Goal: Entertainment & Leisure: Consume media (video, audio)

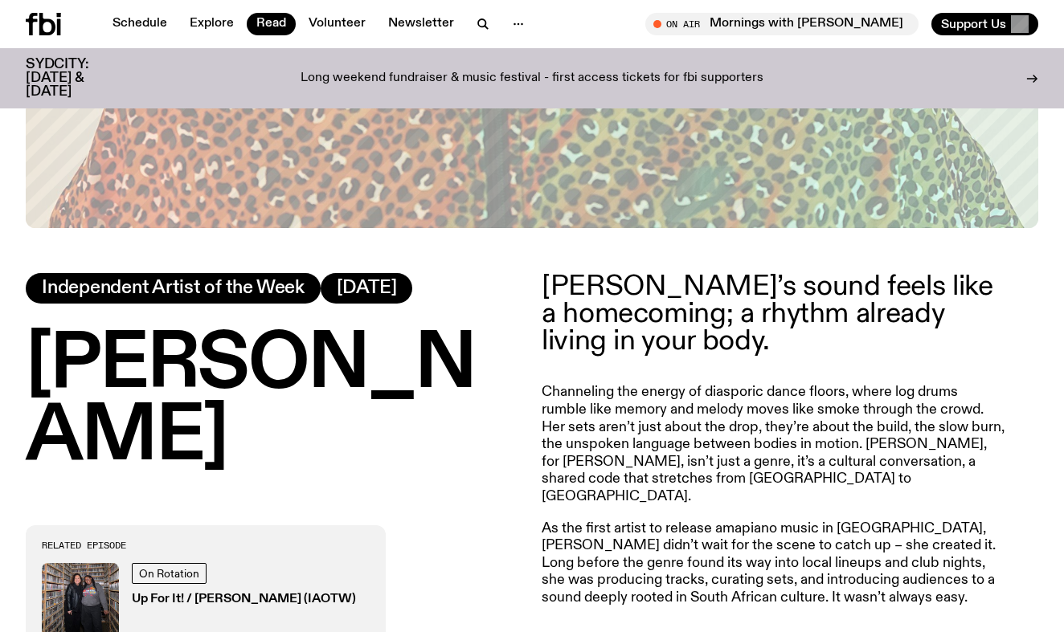
scroll to position [563, 0]
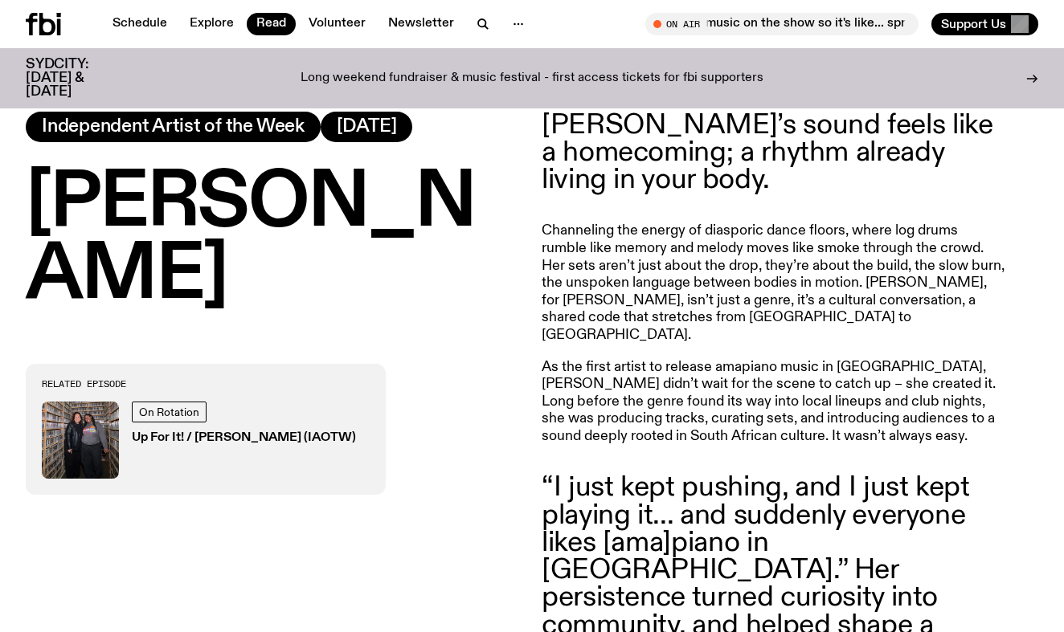
scroll to position [646, 0]
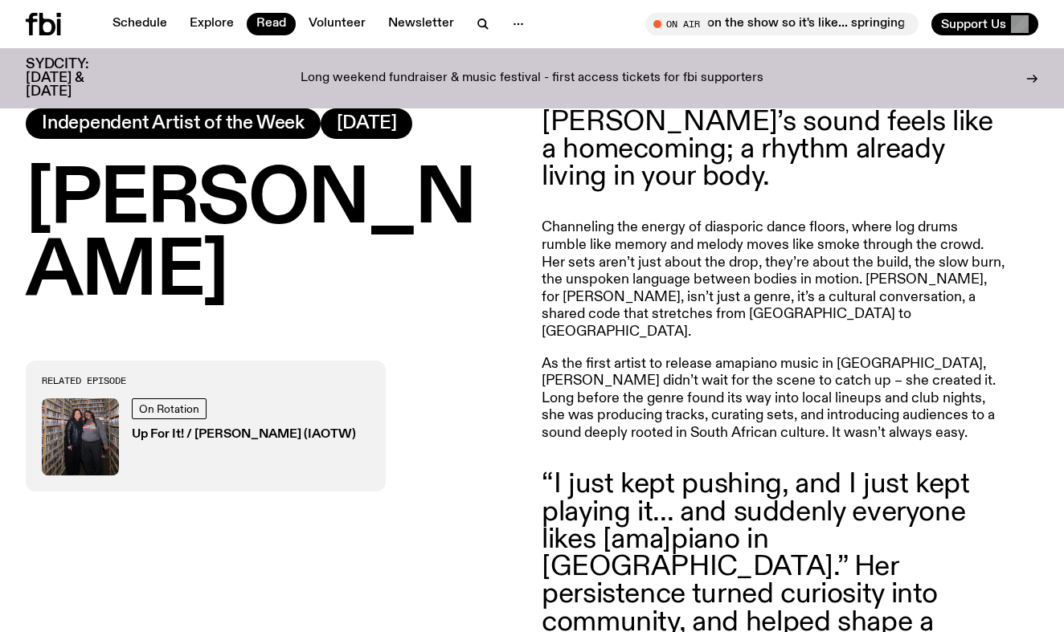
click at [190, 429] on h3 "Up For It! / [PERSON_NAME] (IAOTW)" at bounding box center [244, 435] width 224 height 12
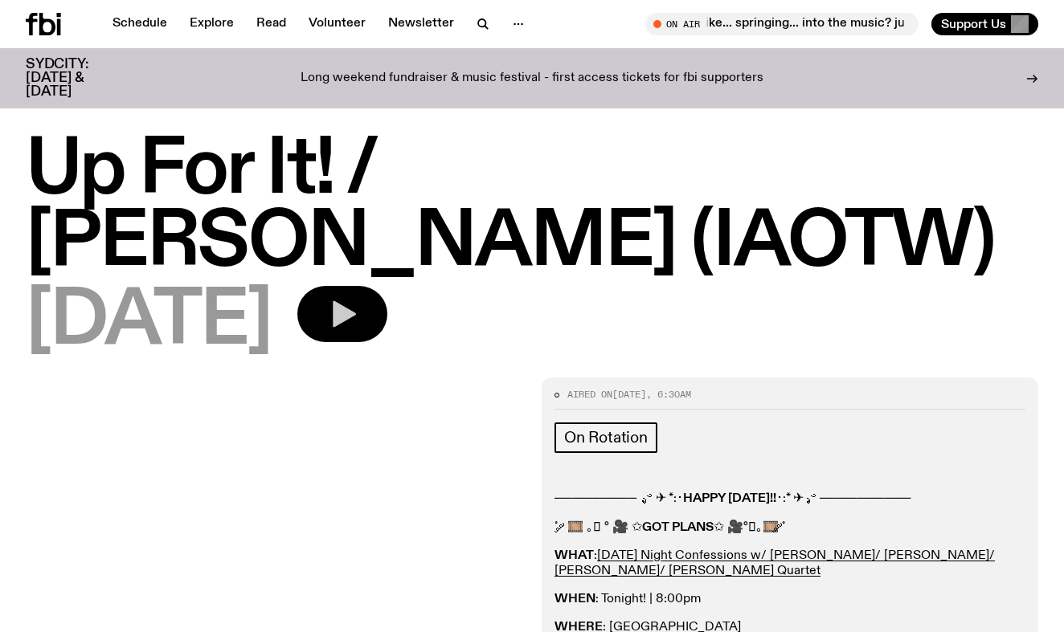
scroll to position [3, 0]
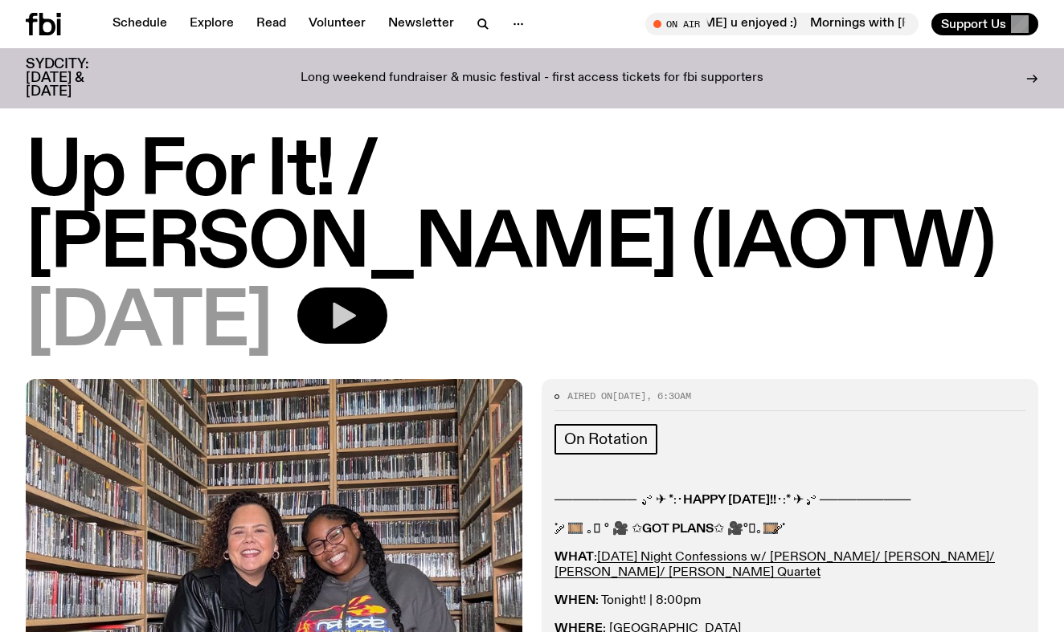
click at [387, 288] on button "button" at bounding box center [342, 316] width 90 height 56
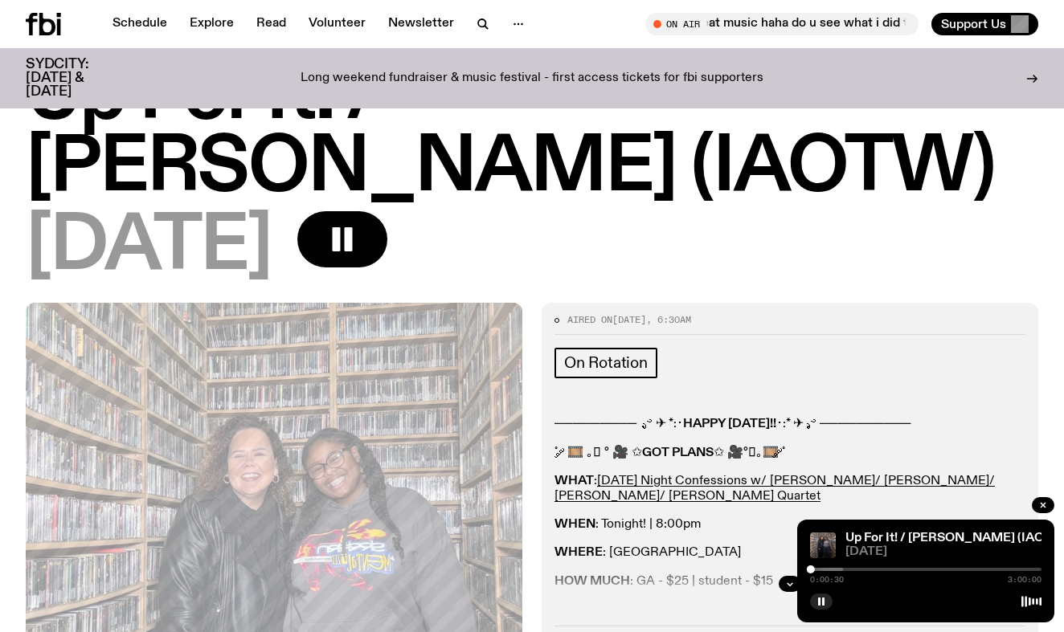
scroll to position [44, 0]
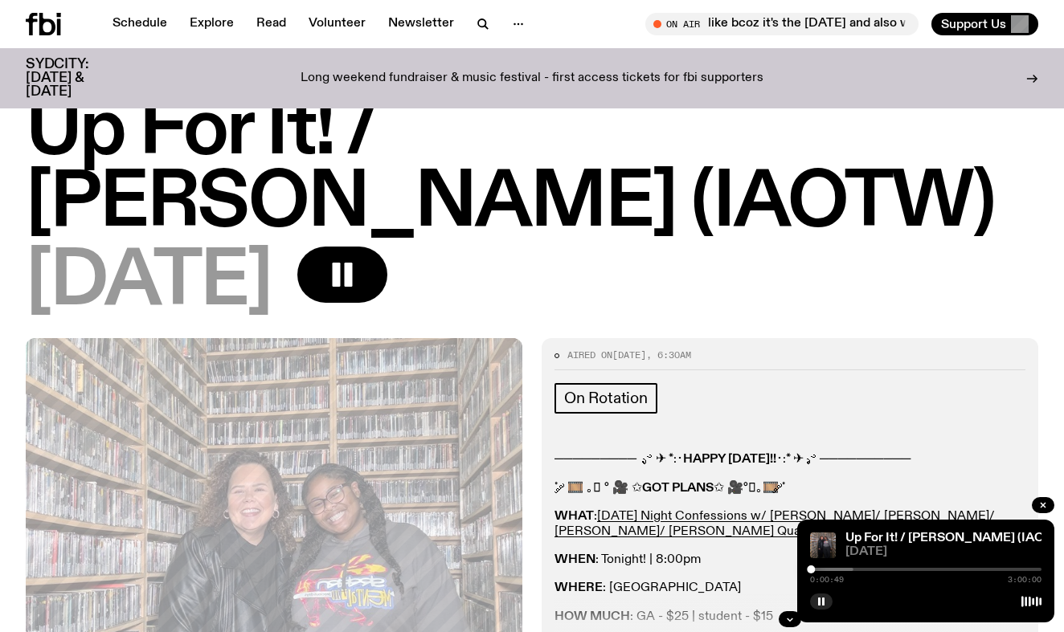
click at [820, 568] on div at bounding box center [737, 569] width 231 height 3
click at [836, 570] on div at bounding box center [738, 569] width 231 height 3
click at [811, 570] on div at bounding box center [719, 569] width 231 height 3
click at [823, 597] on button "button" at bounding box center [821, 602] width 22 height 16
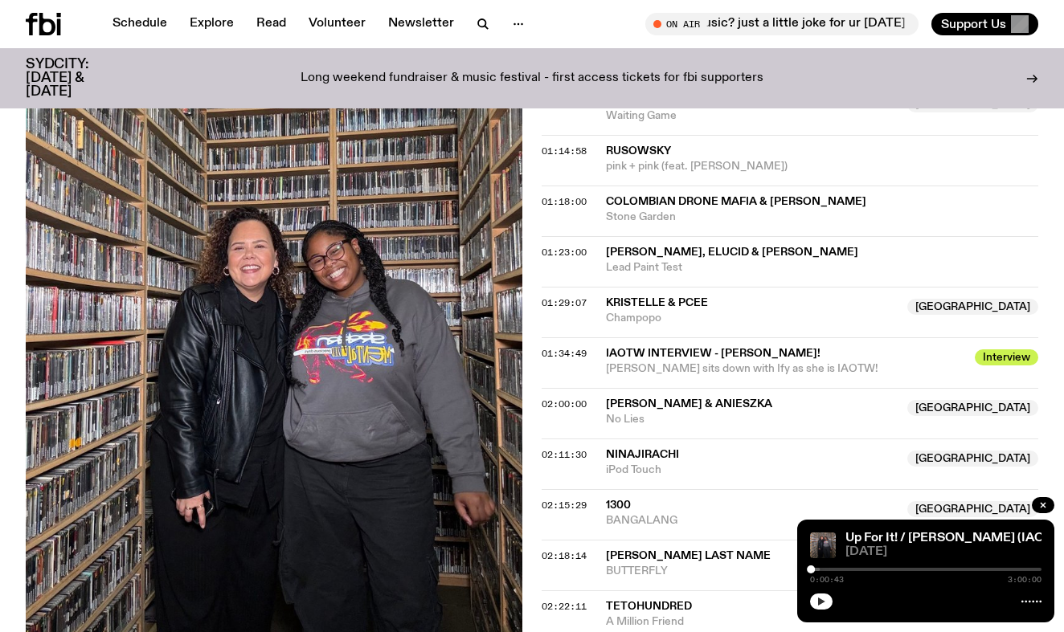
scroll to position [1117, 0]
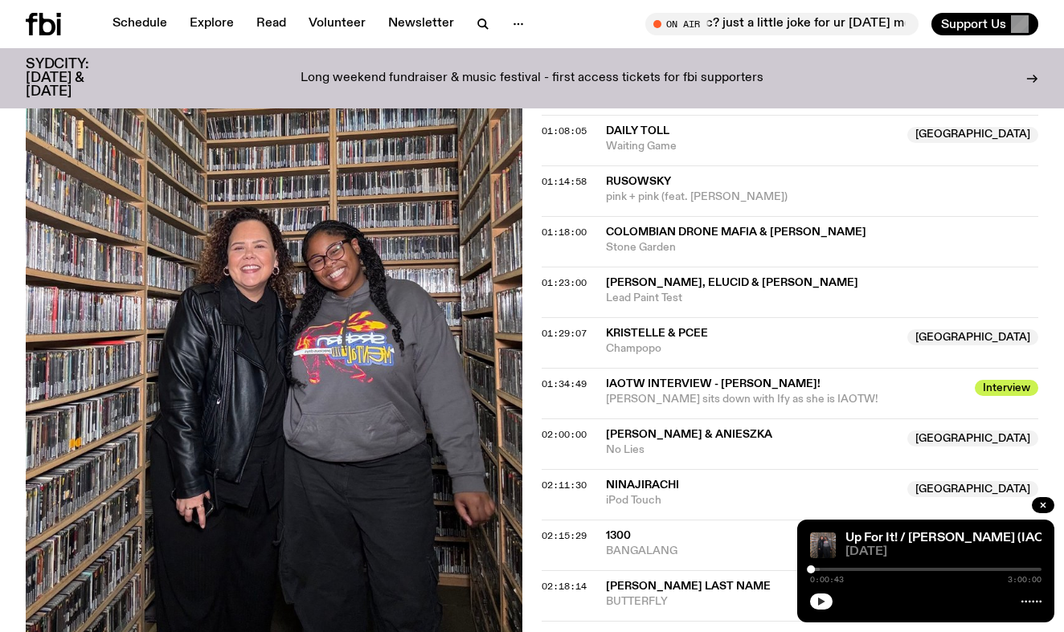
click at [532, 337] on div "Aired on [DATE] 6:30am On Rotation ───────── .ೃ࿔ ✈︎ *:･ HAPPY [DATE]!! ･:* ✈︎ .…" at bounding box center [532, 255] width 1064 height 1979
click at [535, 336] on div "Aired on [DATE] 6:30am On Rotation ───────── .ೃ࿔ ✈︎ *:･ HAPPY [DATE]!! ･:* ✈︎ .…" at bounding box center [532, 255] width 1064 height 1979
click at [539, 339] on div "Aired on [DATE] 6:30am On Rotation ───────── .ೃ࿔ ✈︎ *:･ HAPPY [DATE]!! ･:* ✈︎ .…" at bounding box center [532, 255] width 1064 height 1979
click at [550, 428] on span "02:00:00" at bounding box center [564, 434] width 45 height 13
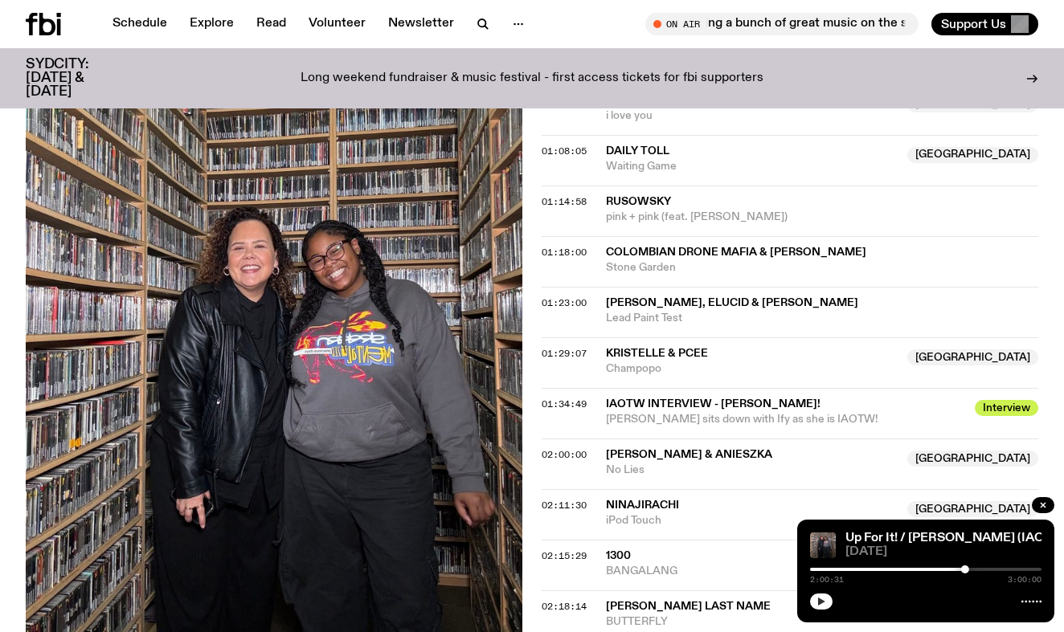
click at [533, 260] on div "Aired on [DATE] 6:30am On Rotation ───────── .ೃ࿔ ✈︎ *:･ HAPPY [DATE]!! ･:* ✈︎ .…" at bounding box center [532, 275] width 1064 height 1979
click at [546, 347] on span "01:29:07" at bounding box center [564, 353] width 45 height 13
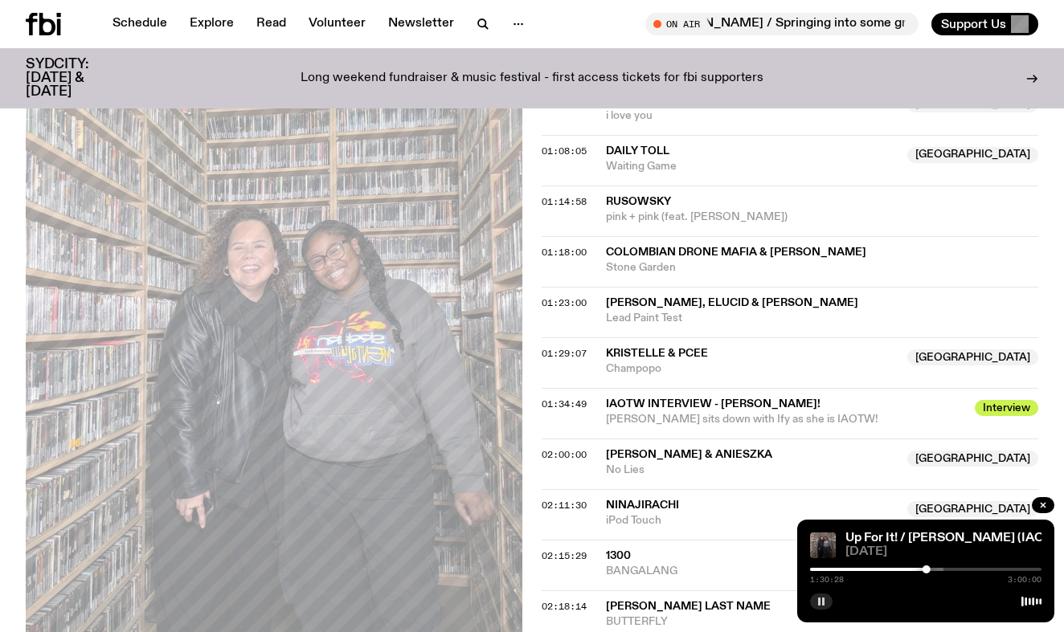
click at [936, 569] on div at bounding box center [827, 569] width 231 height 3
click at [931, 570] on div at bounding box center [820, 569] width 231 height 3
click at [925, 570] on div at bounding box center [815, 569] width 231 height 3
click at [930, 568] on div at bounding box center [925, 569] width 231 height 3
click at [934, 570] on div at bounding box center [934, 570] width 8 height 8
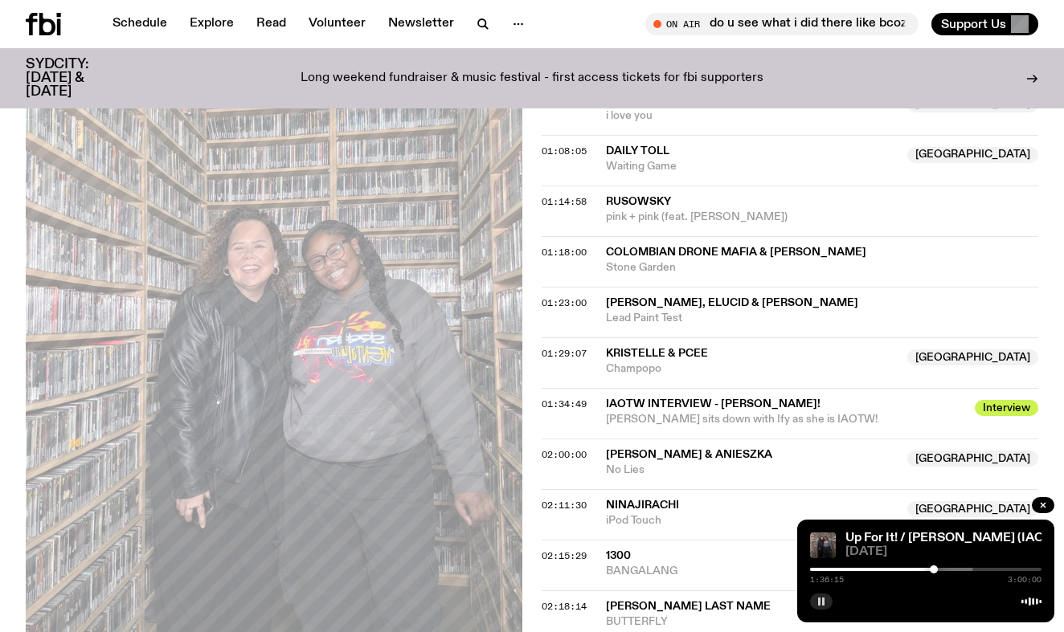
click at [938, 570] on div at bounding box center [857, 569] width 231 height 3
click at [945, 568] on div at bounding box center [861, 569] width 231 height 3
click at [956, 568] on div at bounding box center [865, 569] width 231 height 3
click at [967, 568] on div at bounding box center [865, 569] width 231 height 3
click at [979, 568] on div at bounding box center [874, 569] width 231 height 3
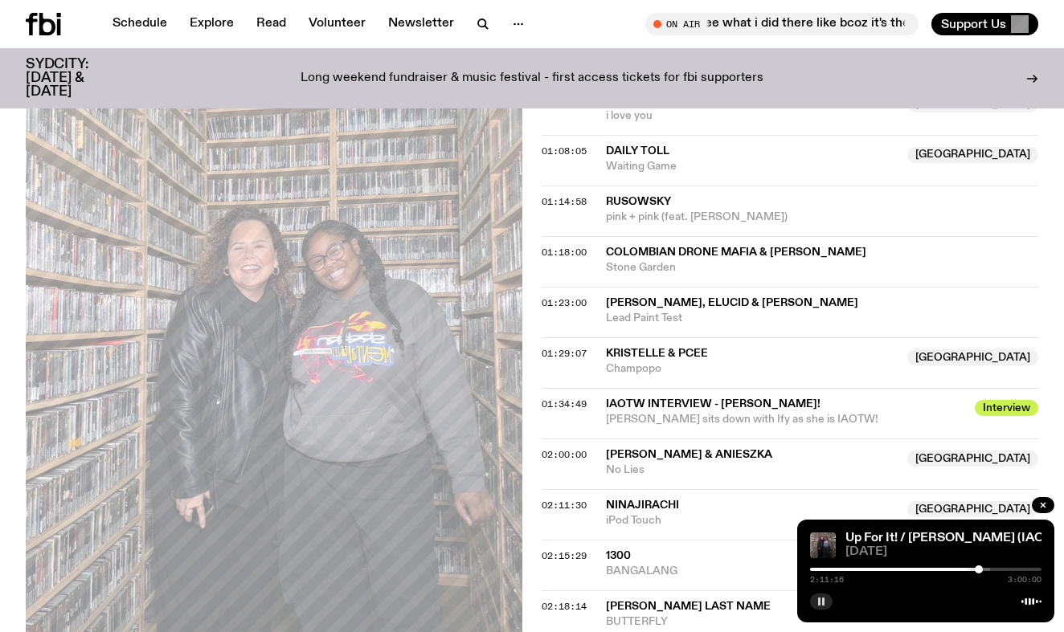
click at [881, 568] on div at bounding box center [862, 569] width 231 height 3
click at [861, 568] on div at bounding box center [765, 569] width 231 height 3
click at [572, 448] on span "02:00:00" at bounding box center [564, 454] width 45 height 13
click at [971, 570] on div at bounding box center [878, 569] width 231 height 3
click at [976, 570] on div at bounding box center [891, 569] width 231 height 3
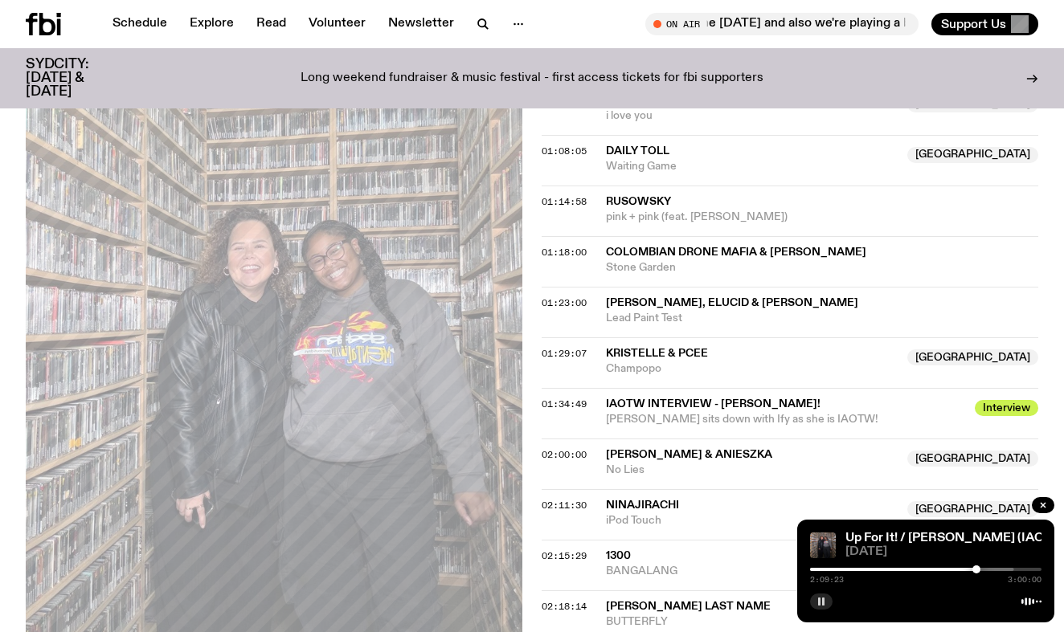
click at [983, 570] on div at bounding box center [898, 569] width 231 height 3
click at [819, 599] on rect "button" at bounding box center [819, 602] width 2 height 8
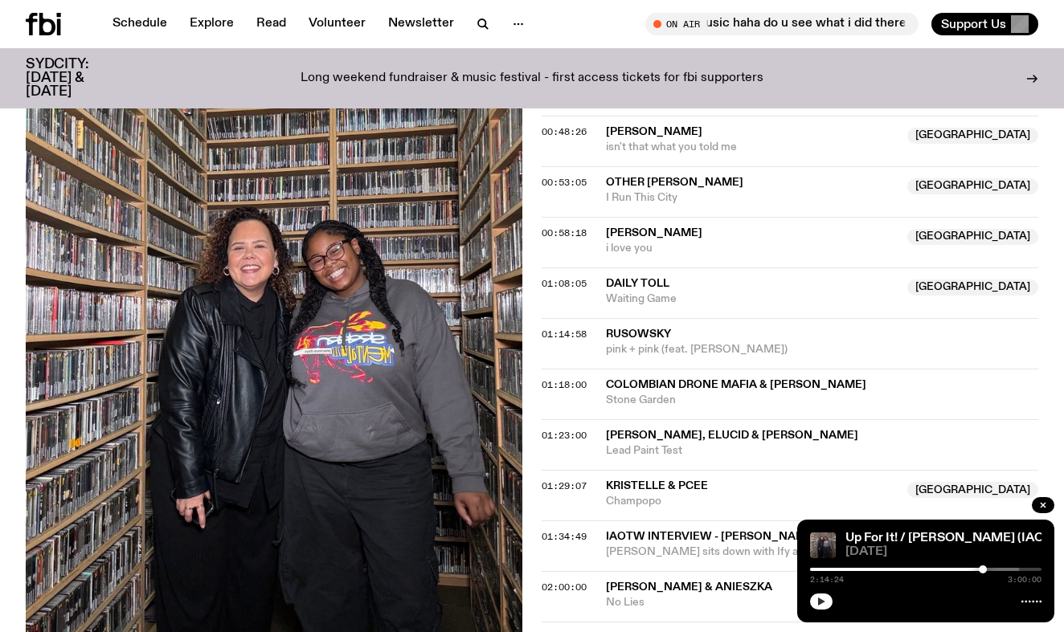
scroll to position [969, 0]
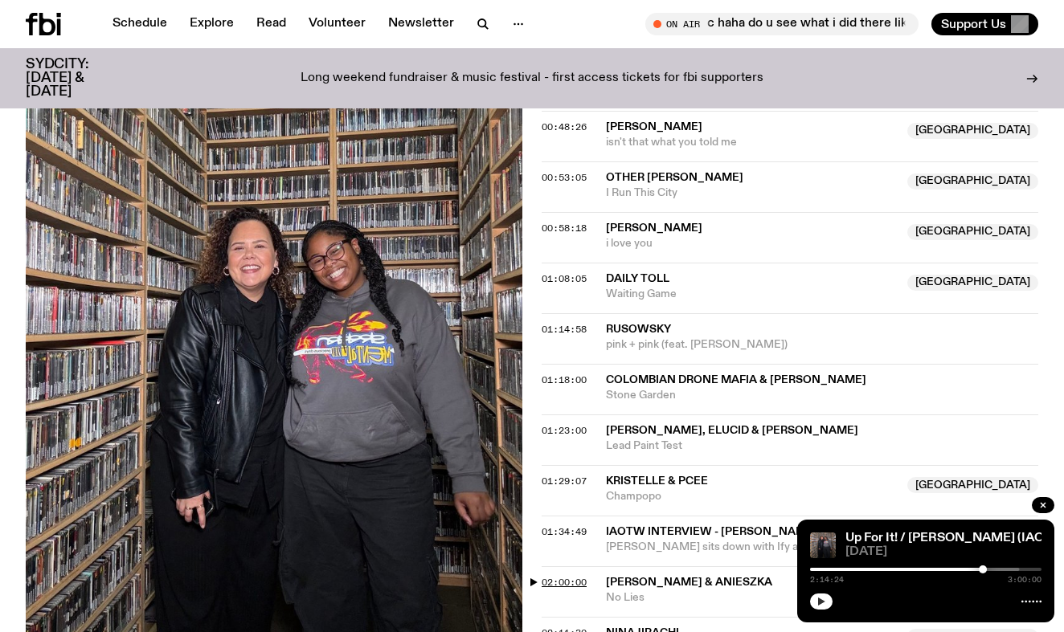
click at [554, 576] on span "02:00:00" at bounding box center [564, 582] width 45 height 13
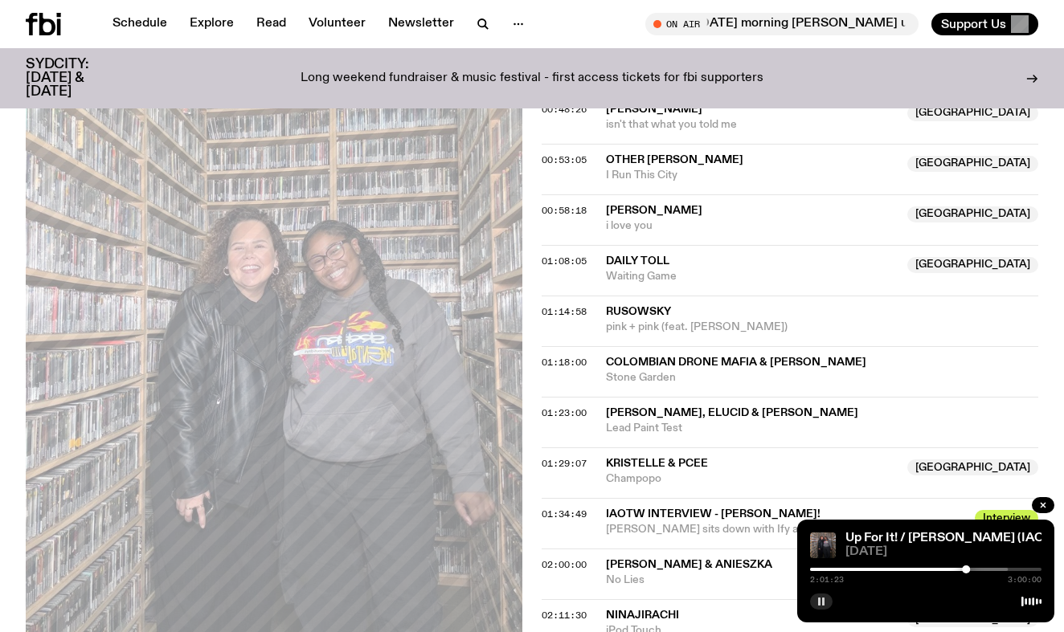
scroll to position [1003, 0]
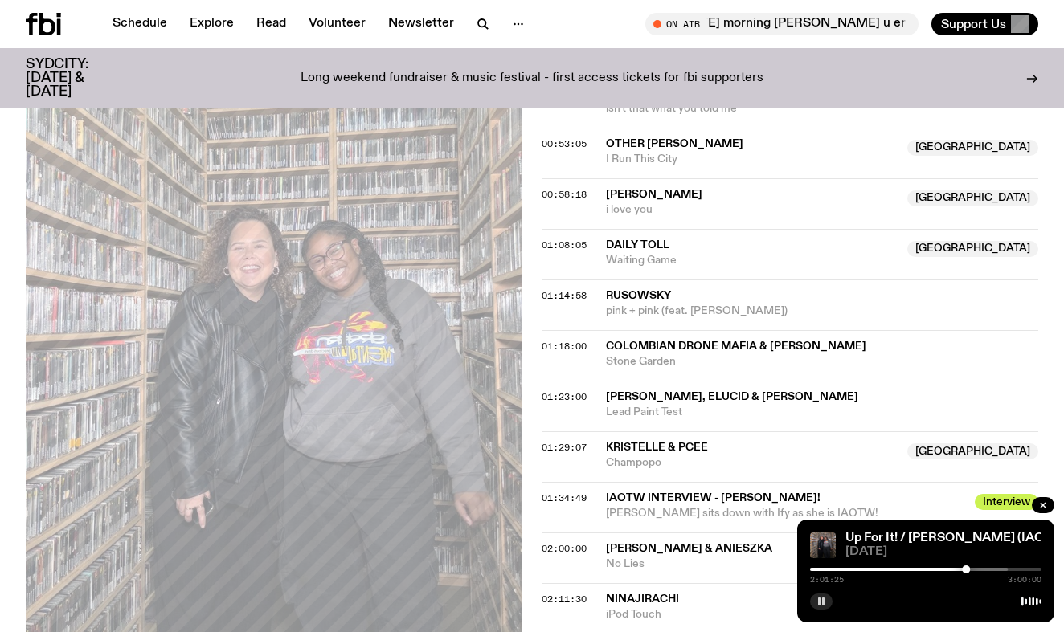
click at [971, 569] on div at bounding box center [891, 569] width 231 height 3
click at [978, 569] on div at bounding box center [892, 569] width 231 height 3
click at [826, 599] on button "button" at bounding box center [821, 602] width 22 height 16
